Goal: Transaction & Acquisition: Purchase product/service

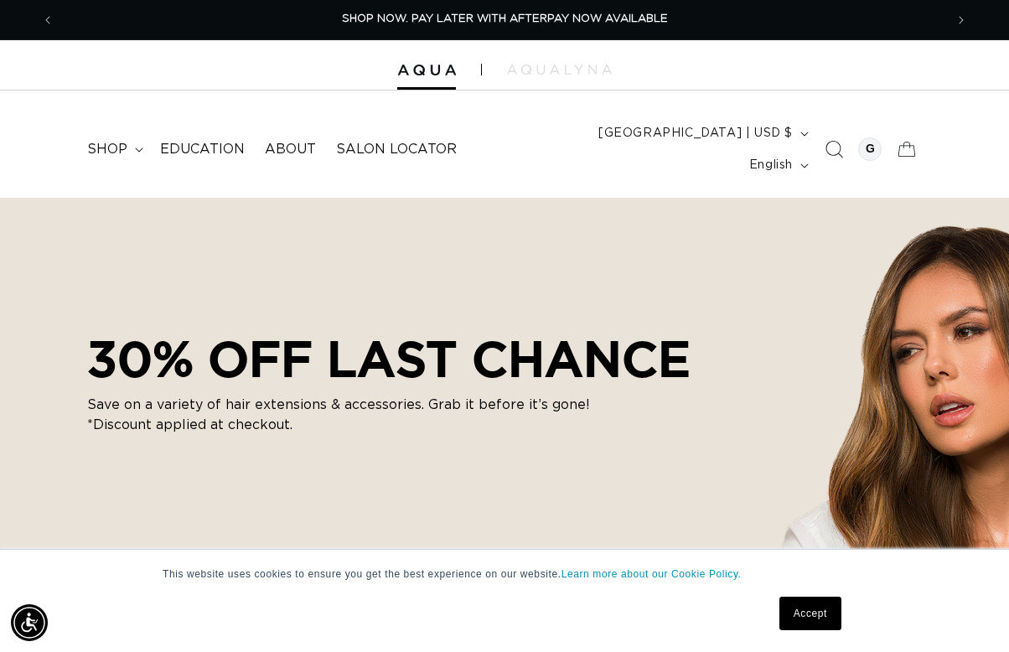
click at [820, 135] on span "Search" at bounding box center [833, 149] width 37 height 37
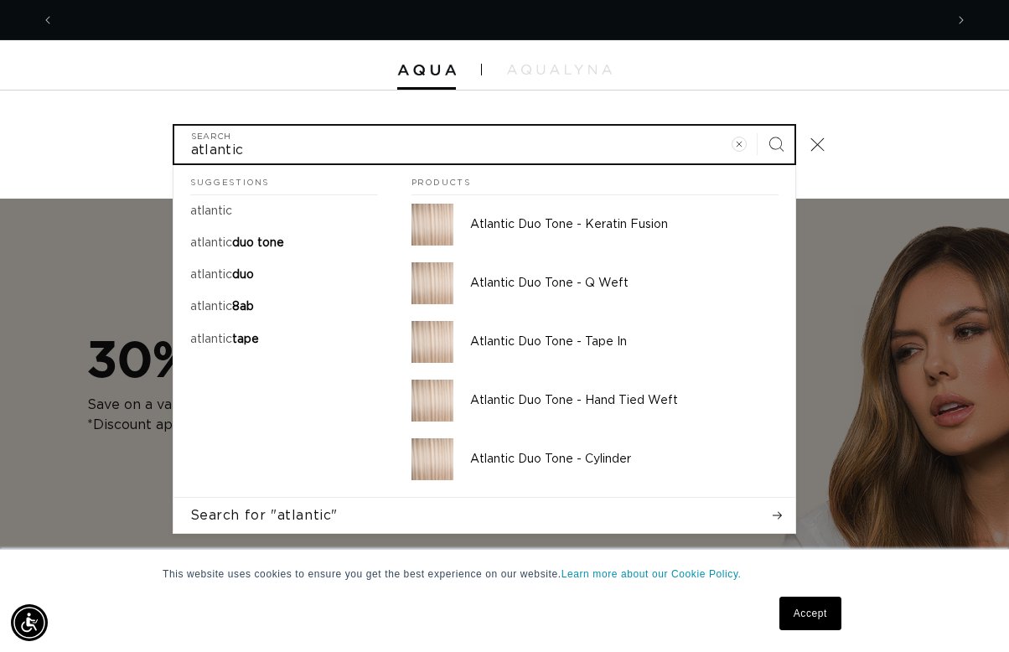
scroll to position [0, 890]
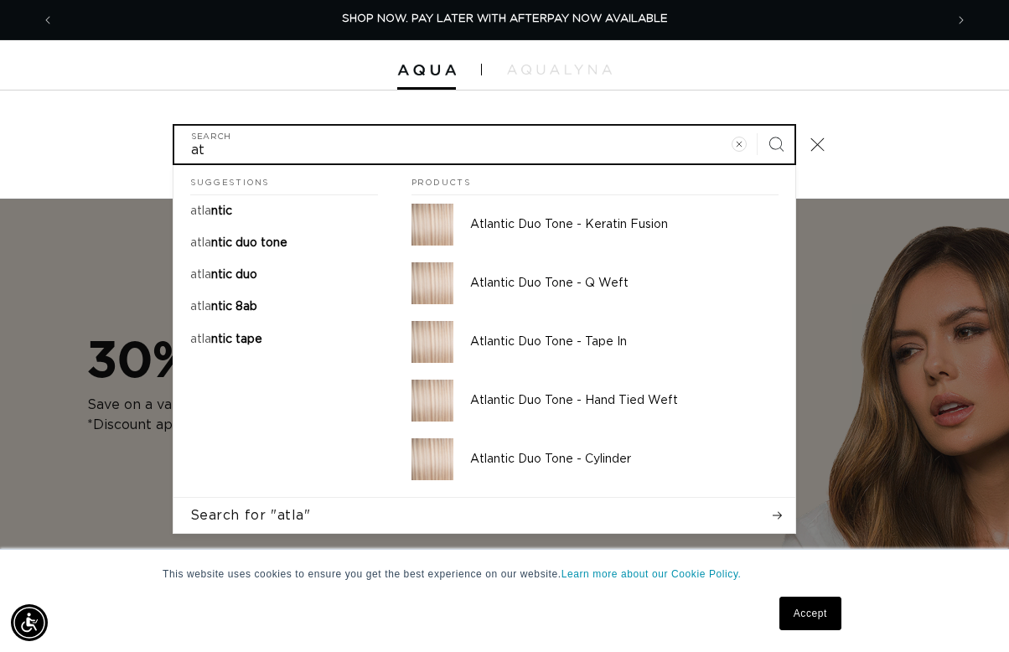
type input "a"
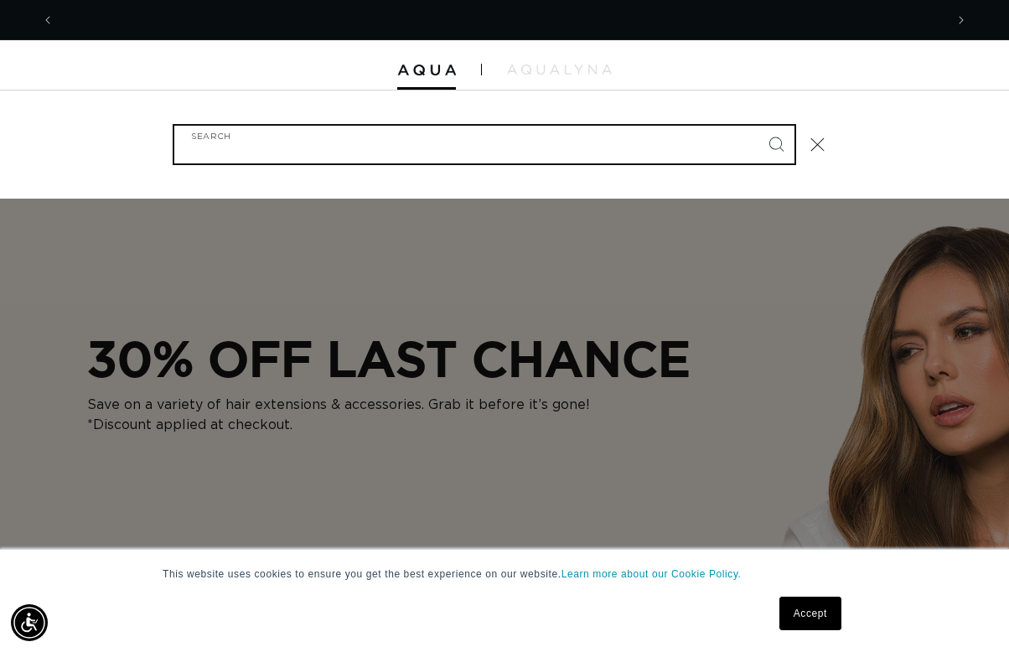
scroll to position [0, 1780]
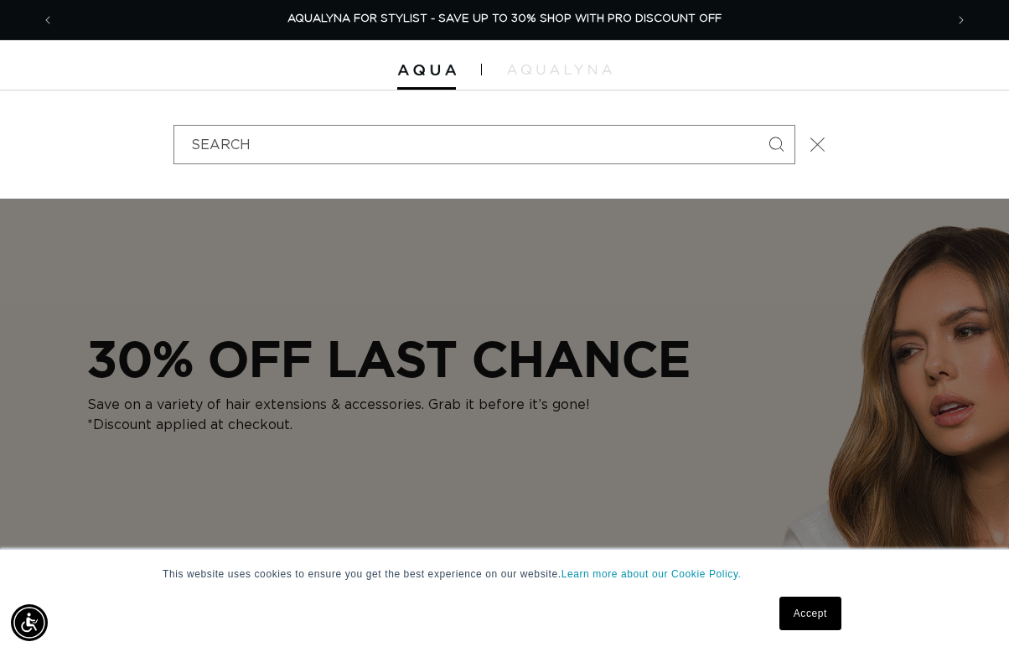
click at [816, 137] on icon "Close" at bounding box center [817, 144] width 15 height 15
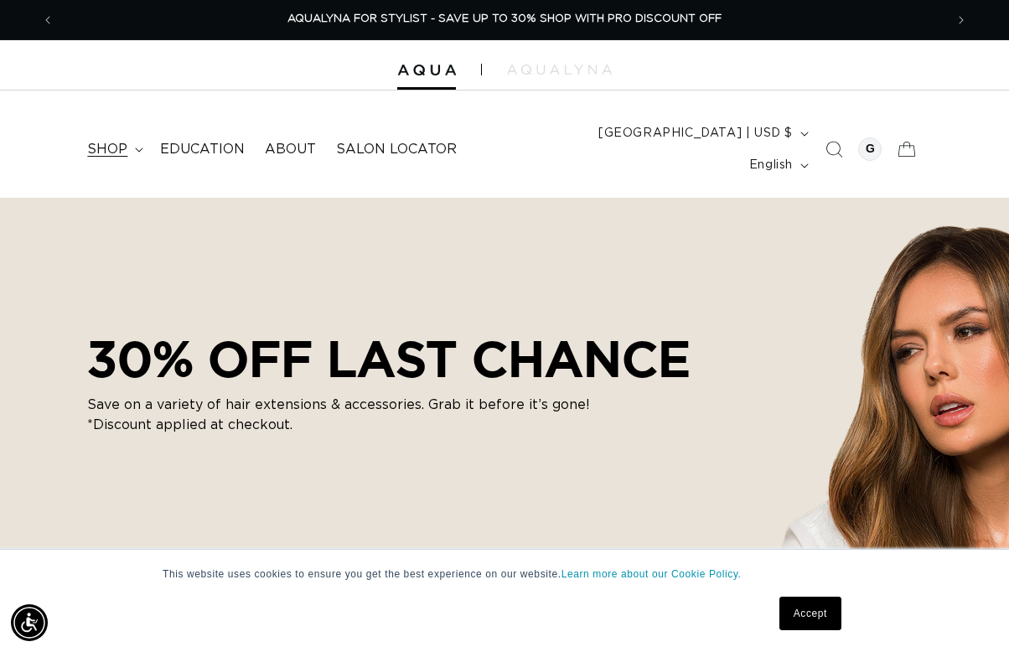
click at [130, 132] on summary "shop" at bounding box center [113, 150] width 73 height 38
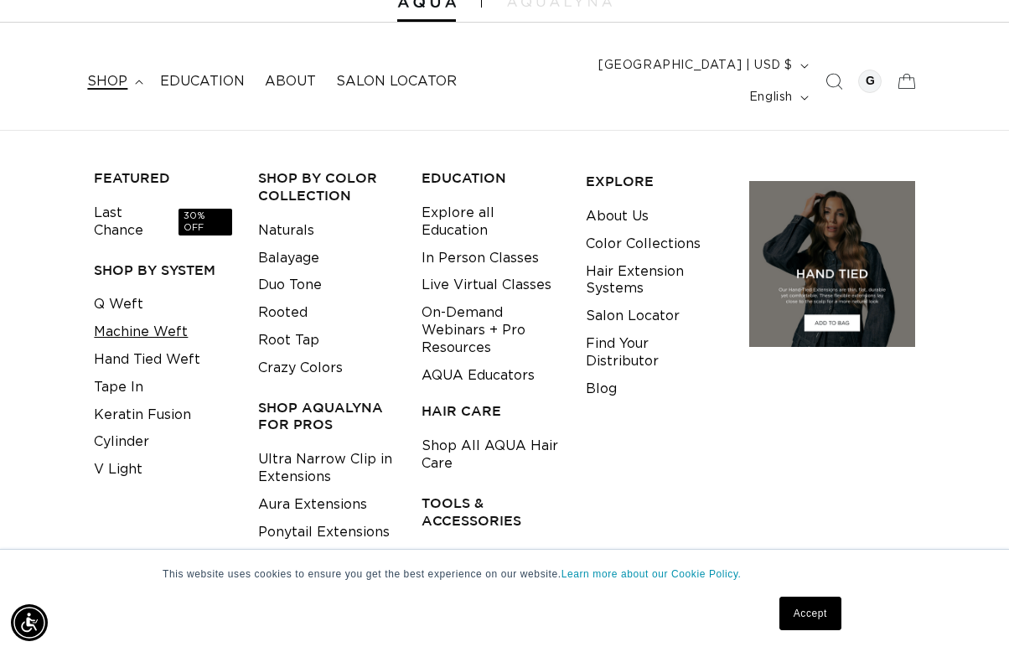
scroll to position [0, 0]
click at [115, 401] on link "Keratin Fusion" at bounding box center [142, 415] width 97 height 28
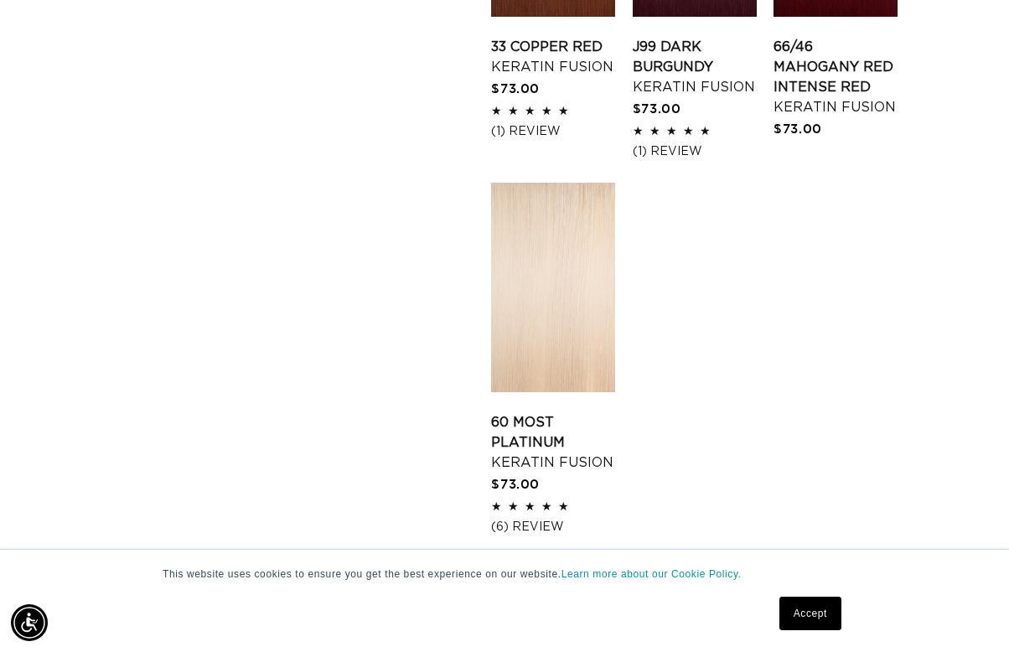
scroll to position [0, 890]
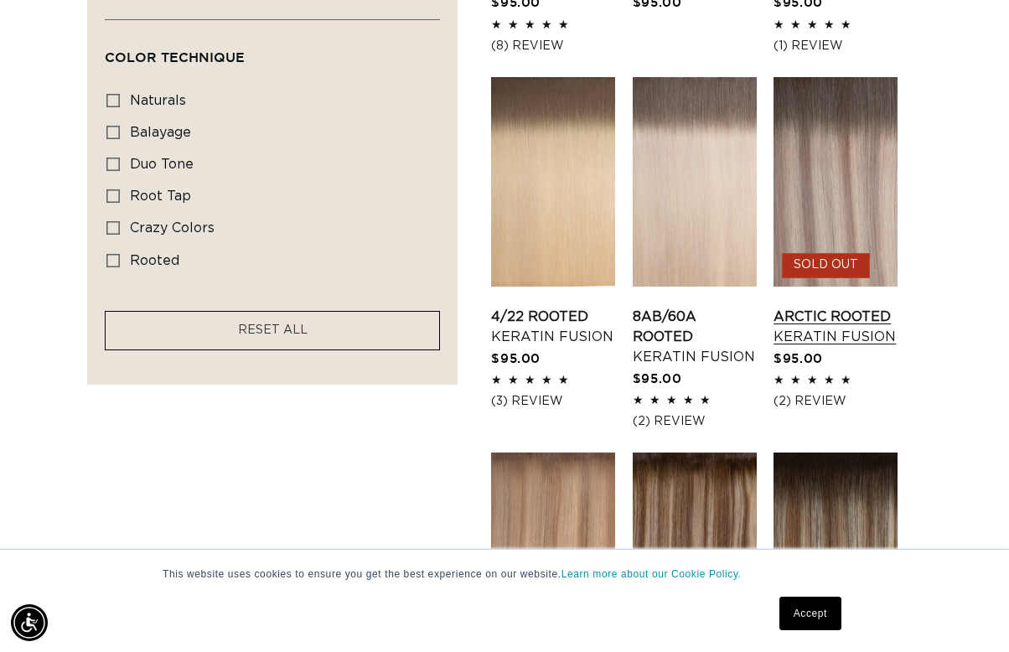
scroll to position [0, 890]
click at [870, 307] on link "Arctic Rooted Keratin Fusion" at bounding box center [836, 327] width 124 height 40
